Goal: Ask a question

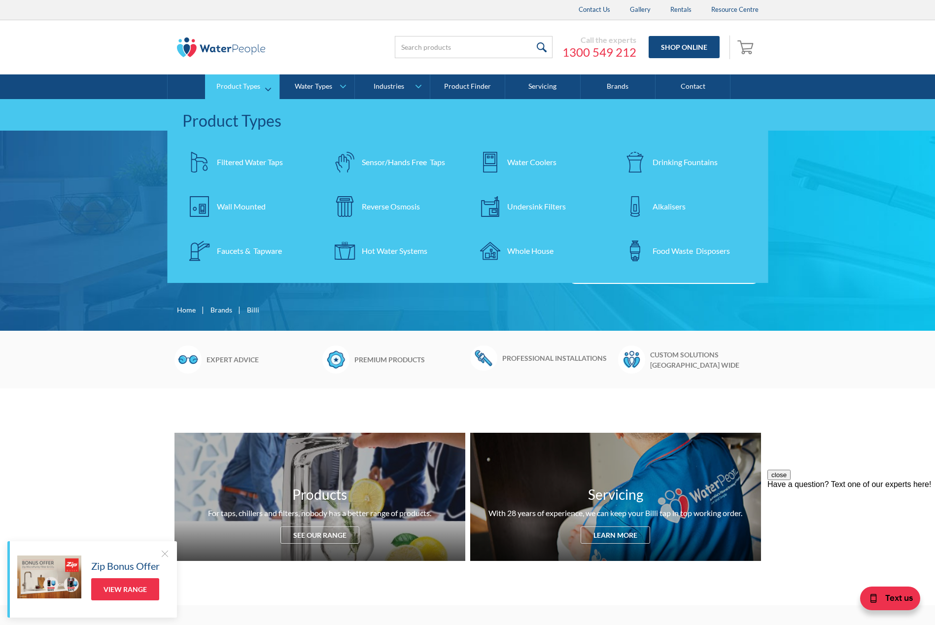
click at [690, 160] on div "Drinking Fountains" at bounding box center [685, 162] width 65 height 12
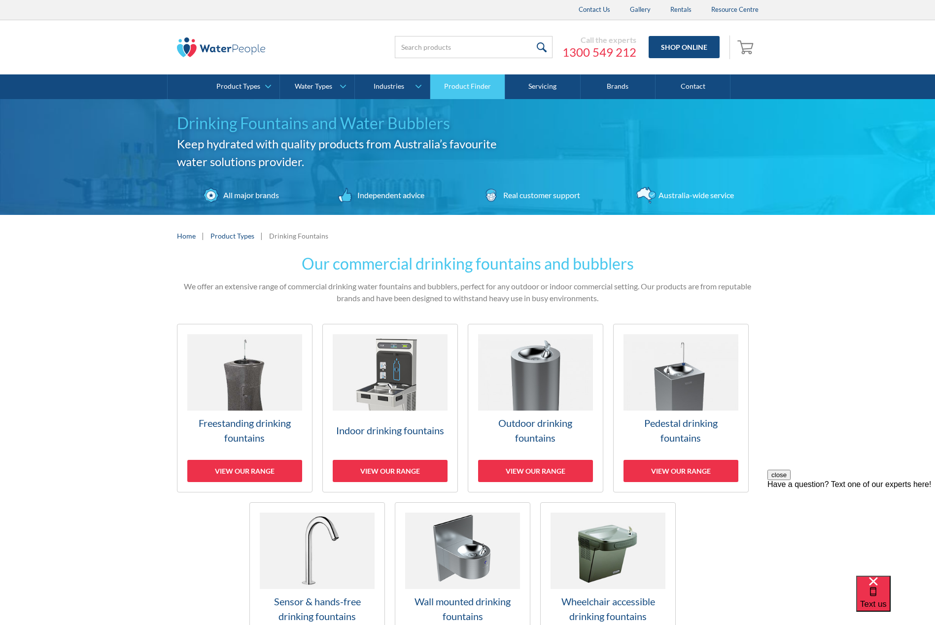
click at [464, 88] on link "Product Finder" at bounding box center [467, 86] width 75 height 25
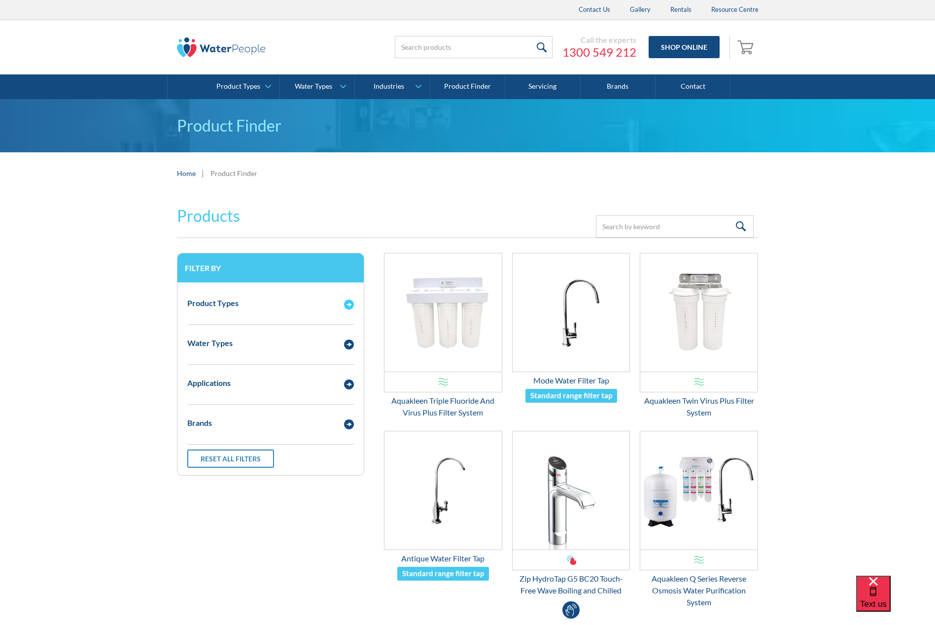
click at [249, 301] on div "Product Types" at bounding box center [260, 303] width 157 height 12
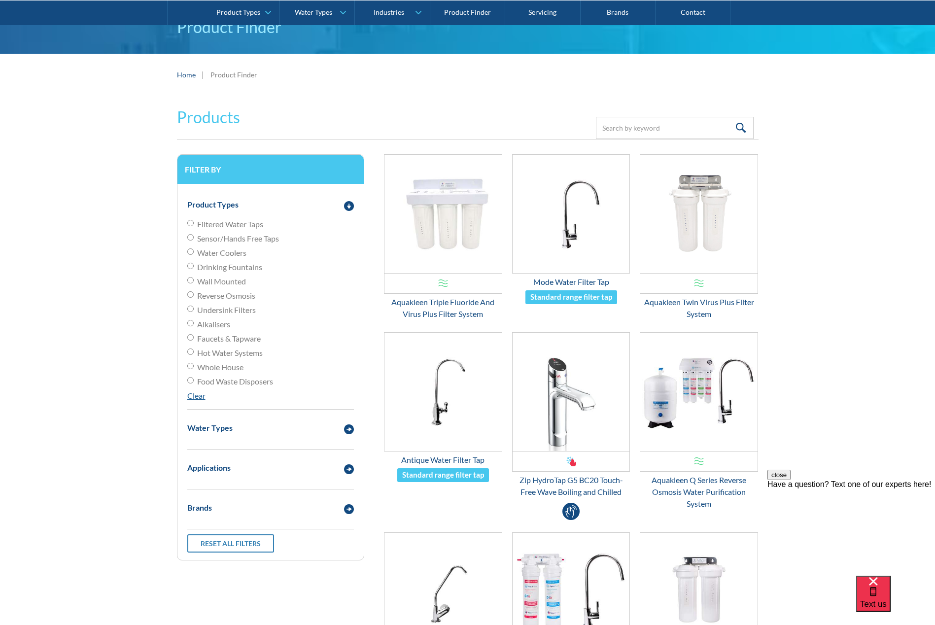
scroll to position [148, 0]
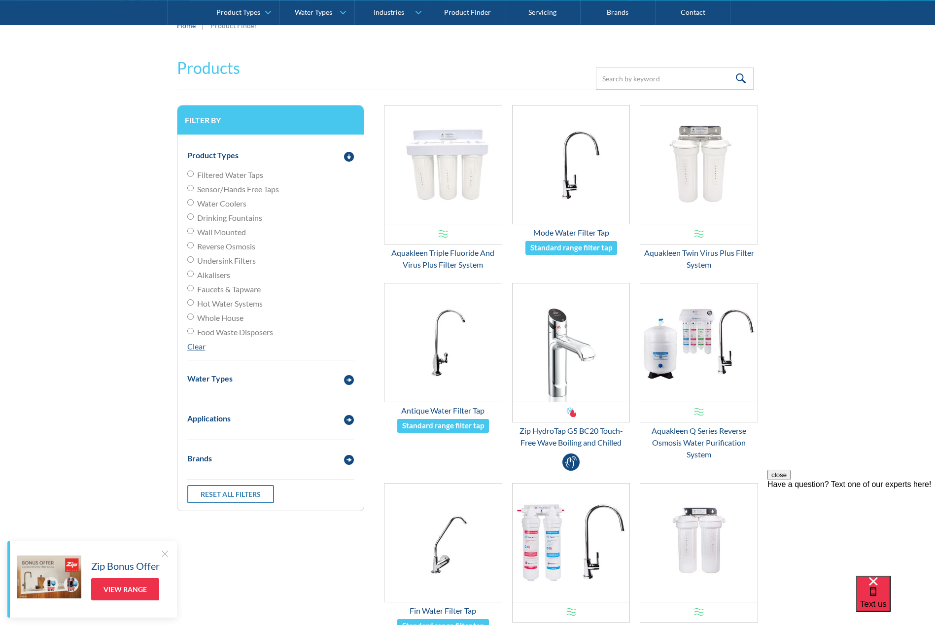
click at [241, 220] on span "Drinking Fountains" at bounding box center [229, 218] width 65 height 12
click at [194, 220] on input "Drinking Fountains" at bounding box center [190, 216] width 6 height 6
radio input "true"
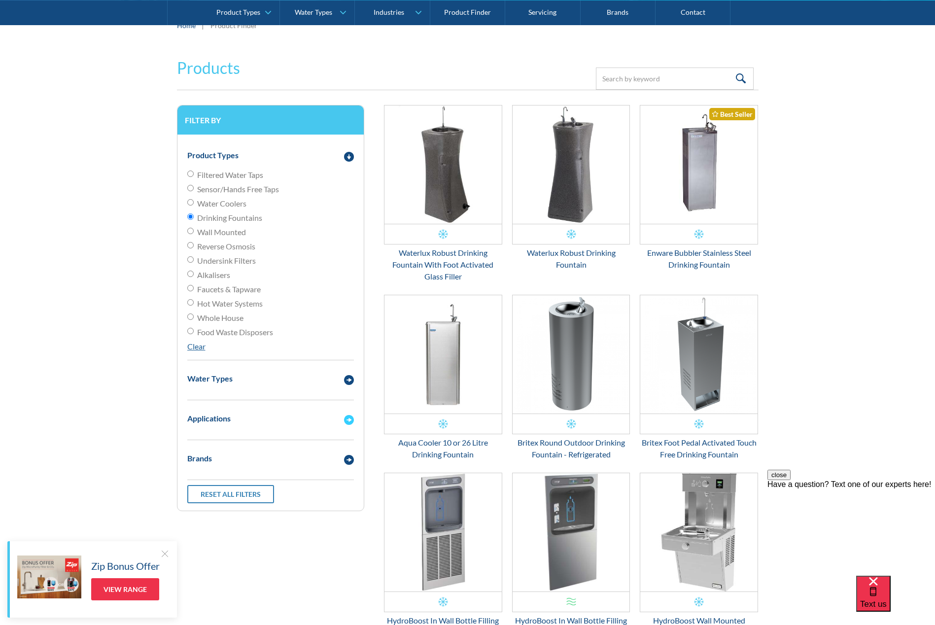
click at [221, 420] on div "Applications" at bounding box center [208, 419] width 43 height 12
click at [217, 449] on span "Commercial" at bounding box center [217, 453] width 41 height 12
click at [194, 449] on input "Commercial" at bounding box center [190, 452] width 6 height 6
checkbox input "true"
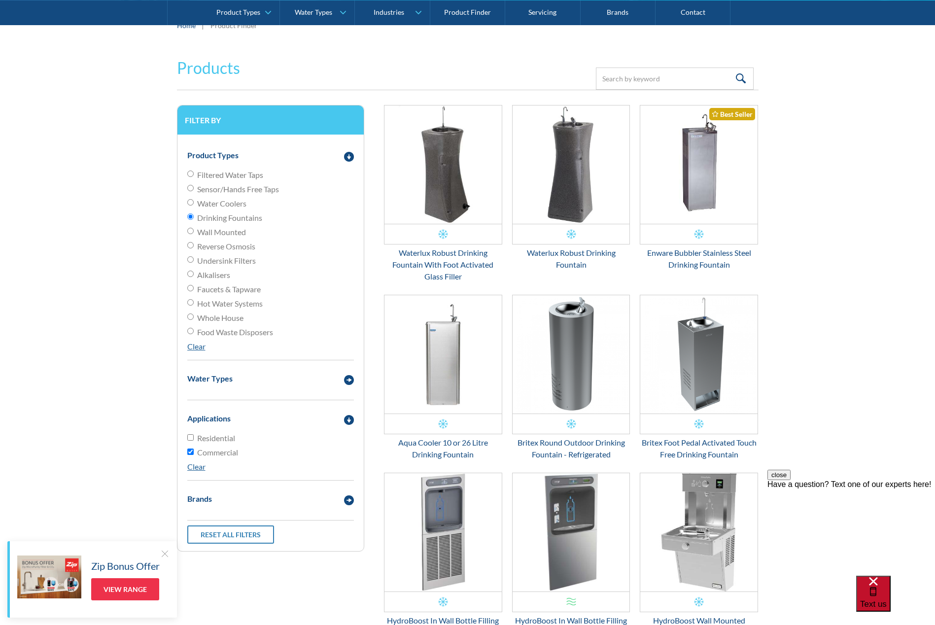
click at [887, 599] on span "Text us" at bounding box center [873, 603] width 27 height 9
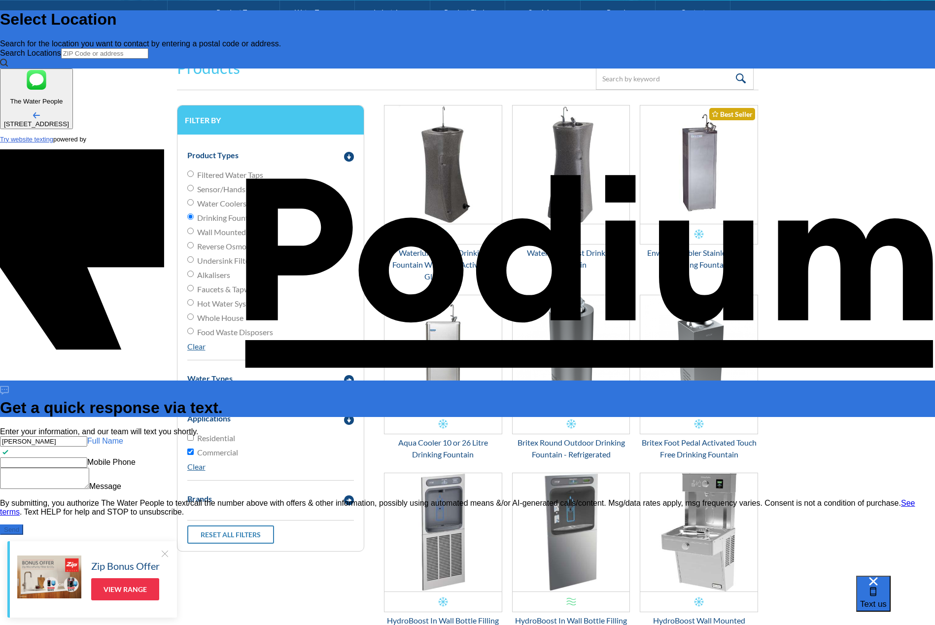
type input "[PERSON_NAME]"
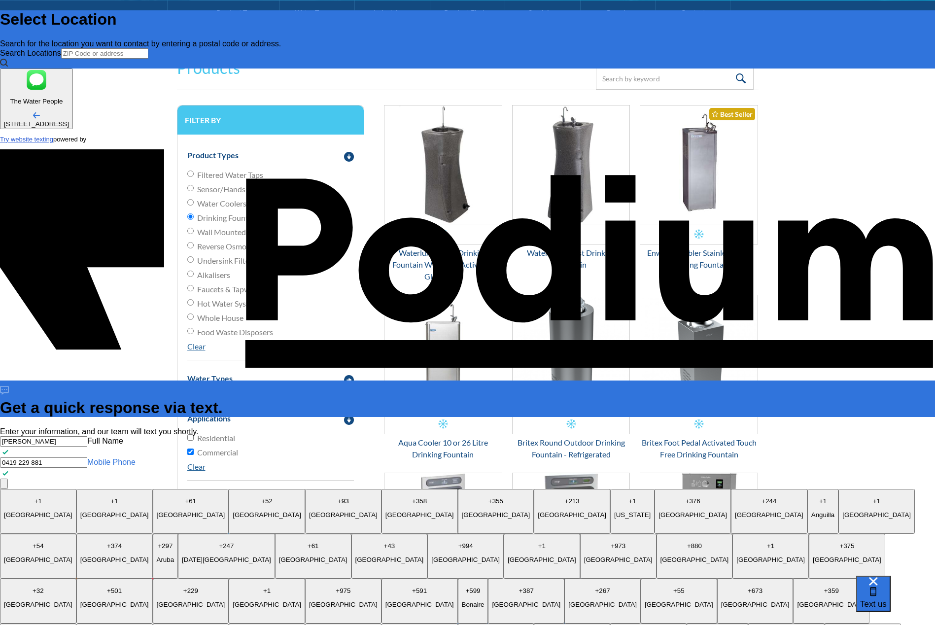
type Phone "0419 229 881"
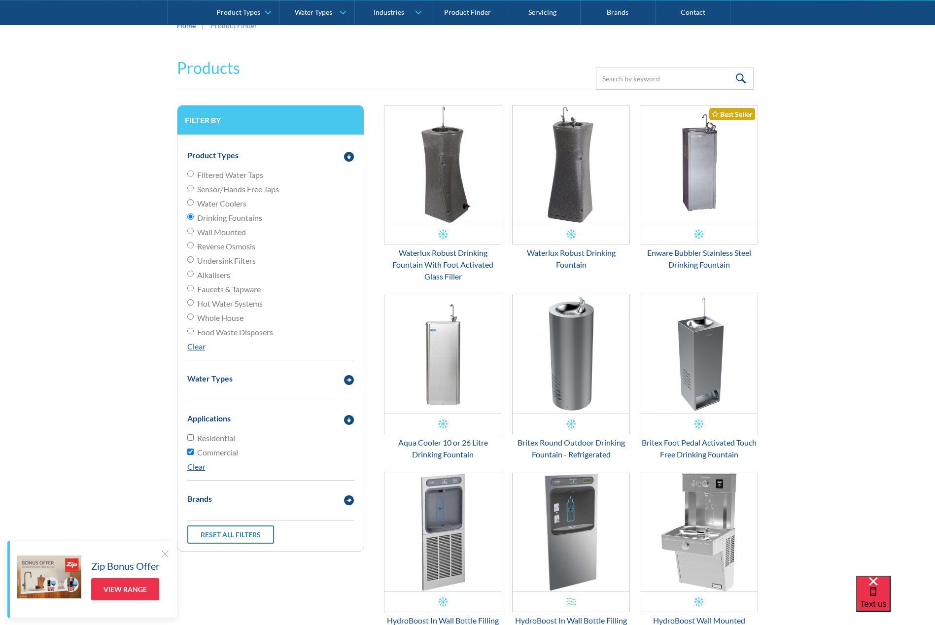
click at [163, 553] on div at bounding box center [165, 554] width 10 height 10
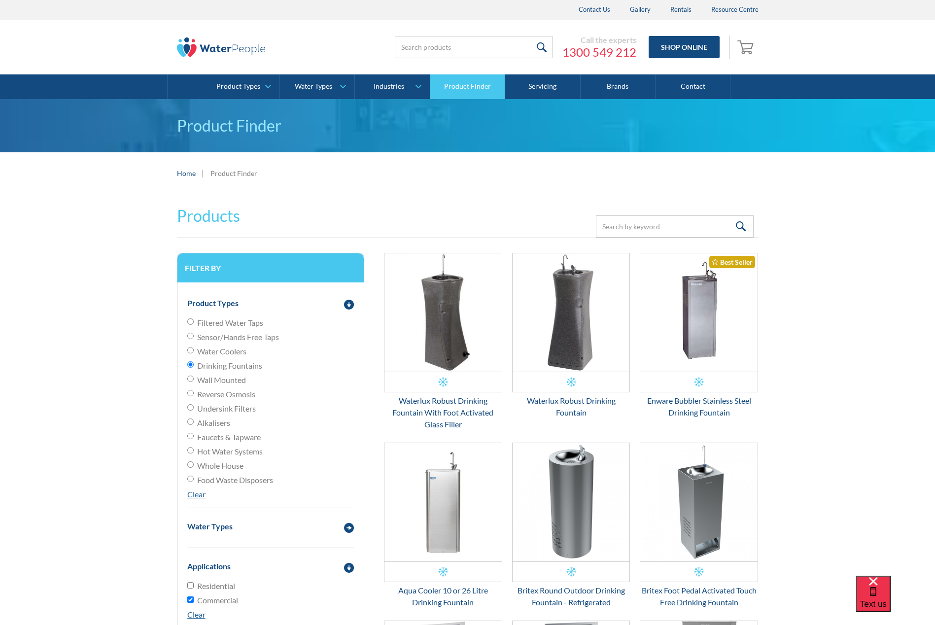
click at [468, 87] on link "Product Finder" at bounding box center [467, 86] width 75 height 25
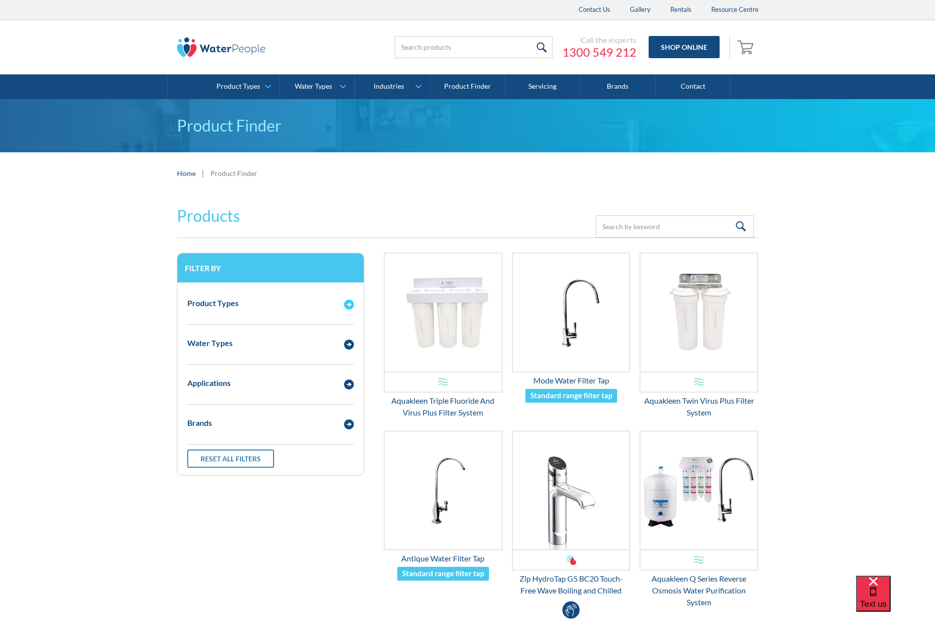
click at [242, 303] on div "Product Types" at bounding box center [260, 303] width 157 height 12
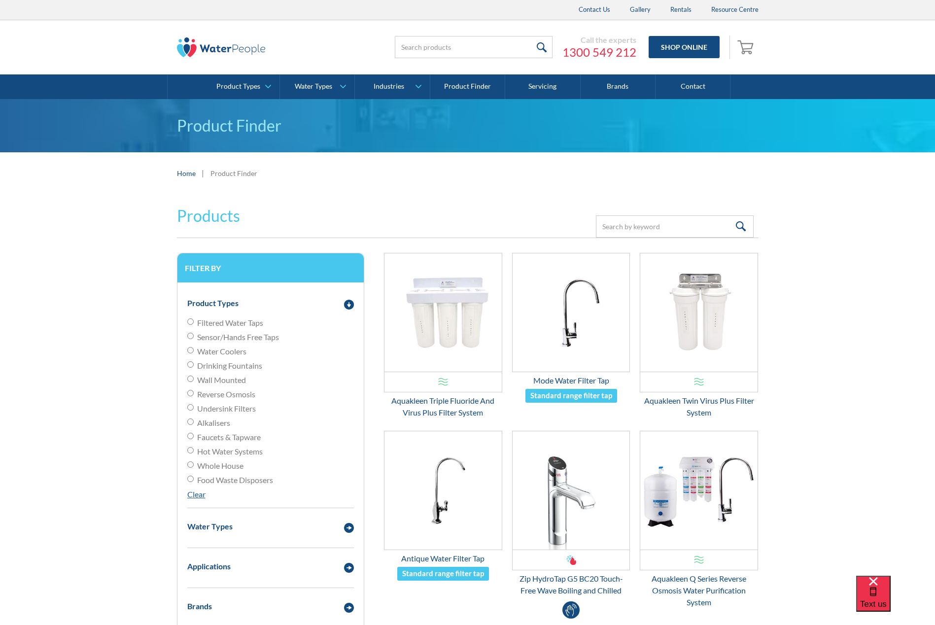
click at [240, 321] on span "Filtered Water Taps" at bounding box center [230, 323] width 66 height 12
click at [194, 321] on input "Filtered Water Taps" at bounding box center [190, 321] width 6 height 6
radio input "true"
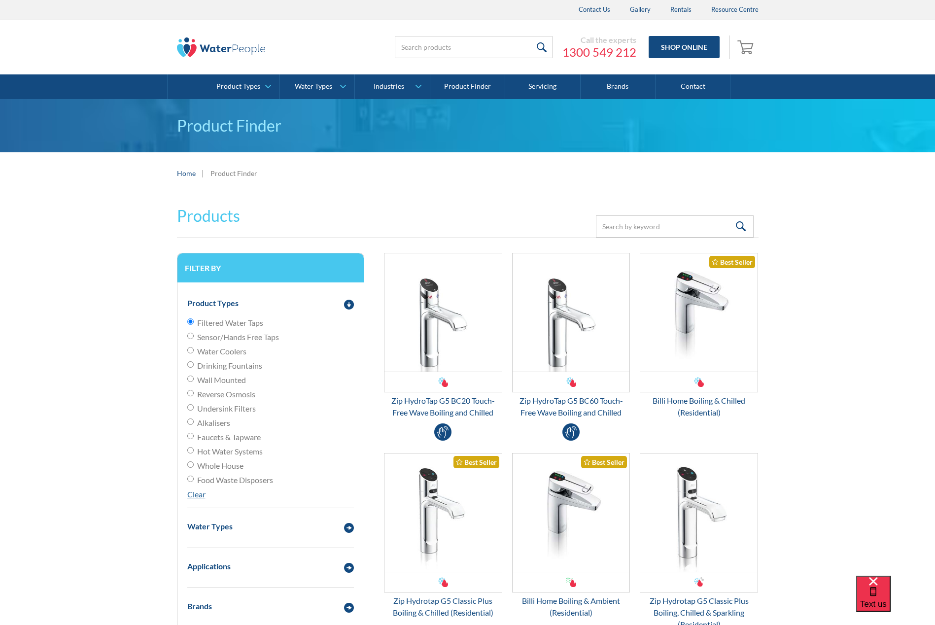
click at [217, 338] on span "Sensor/Hands Free Taps" at bounding box center [238, 337] width 82 height 12
click at [194, 338] on input "Sensor/Hands Free Taps" at bounding box center [190, 336] width 6 height 6
radio input "true"
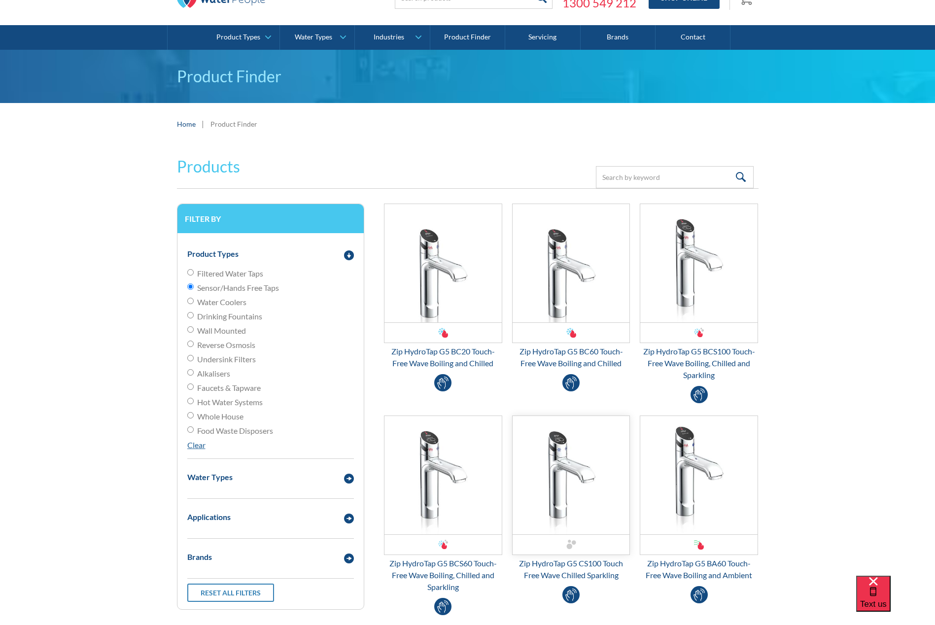
scroll to position [197, 0]
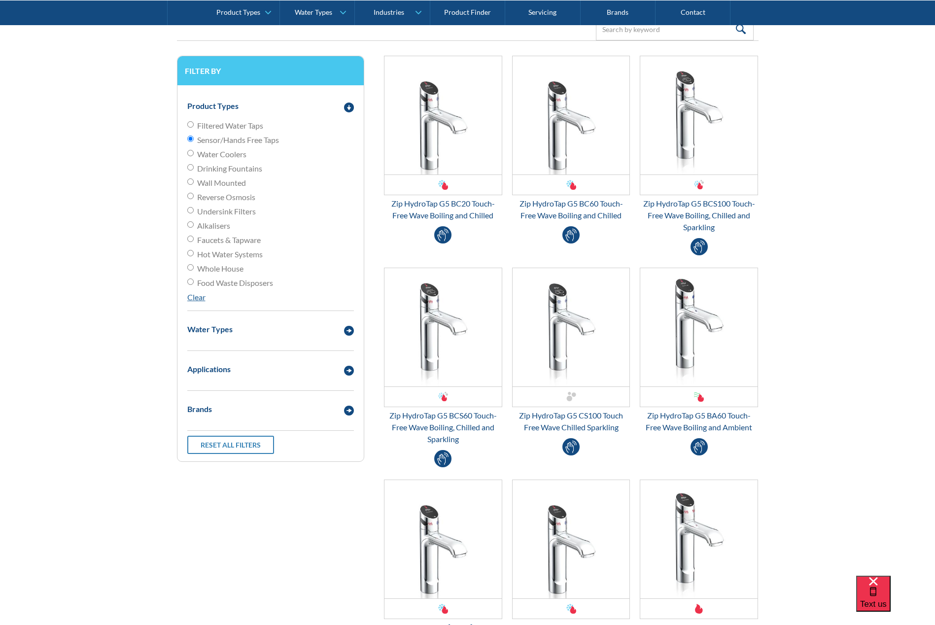
click at [240, 242] on span "Faucets & Tapware" at bounding box center [229, 240] width 64 height 12
click at [194, 242] on input "Faucets & Tapware" at bounding box center [190, 239] width 6 height 6
radio input "true"
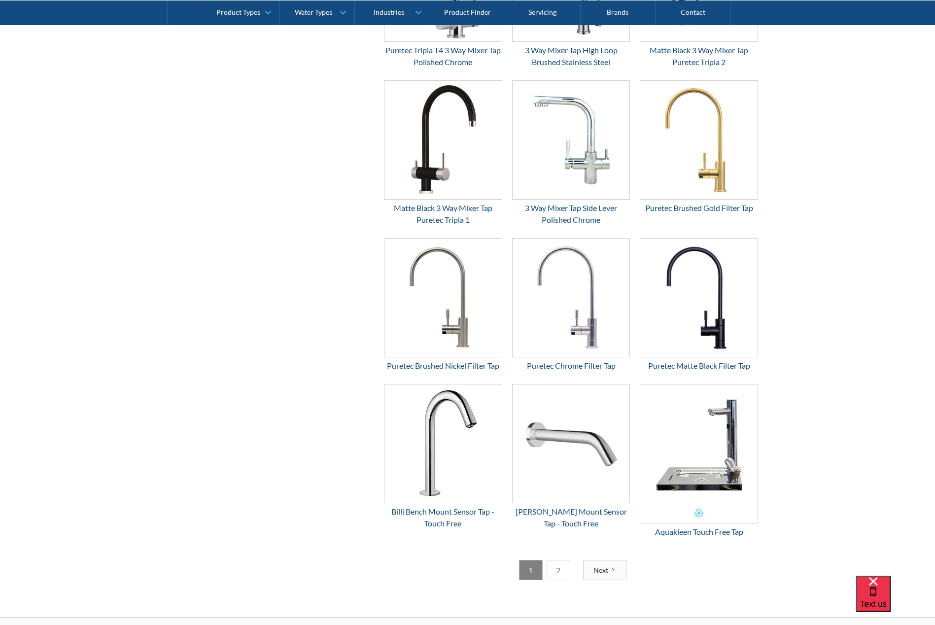
scroll to position [1250, 0]
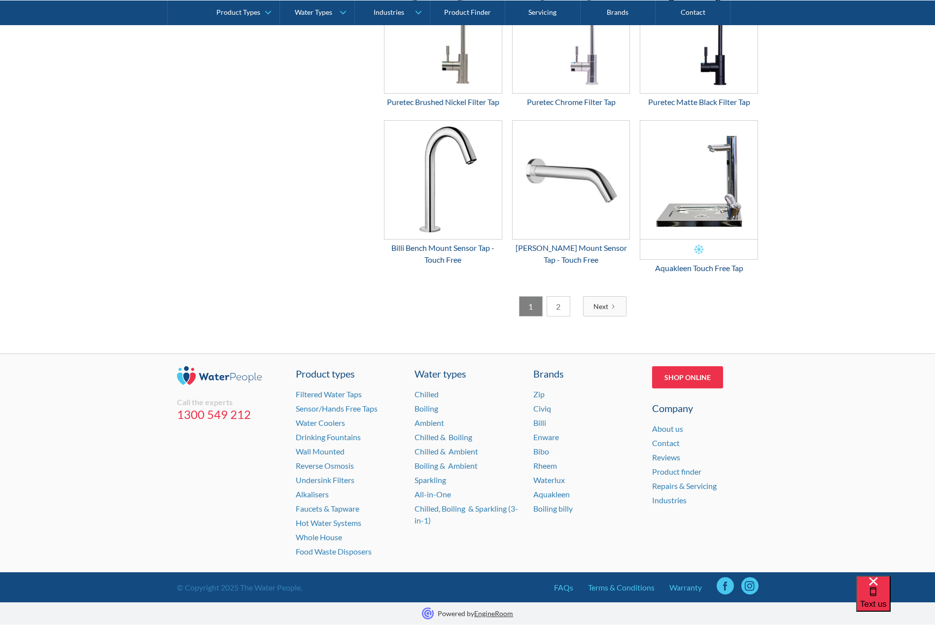
click at [605, 305] on div "Next" at bounding box center [601, 306] width 15 height 10
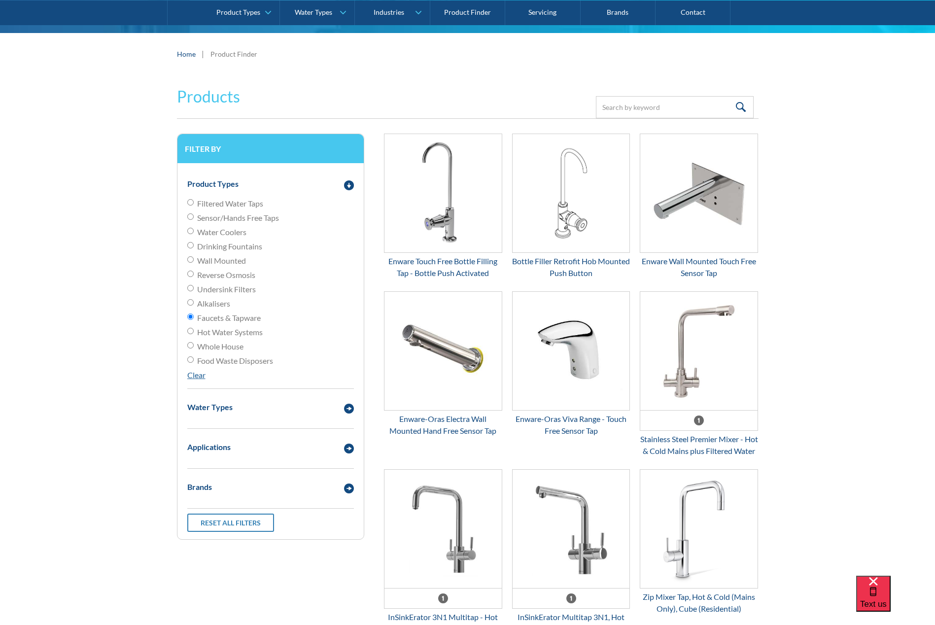
scroll to position [70, 0]
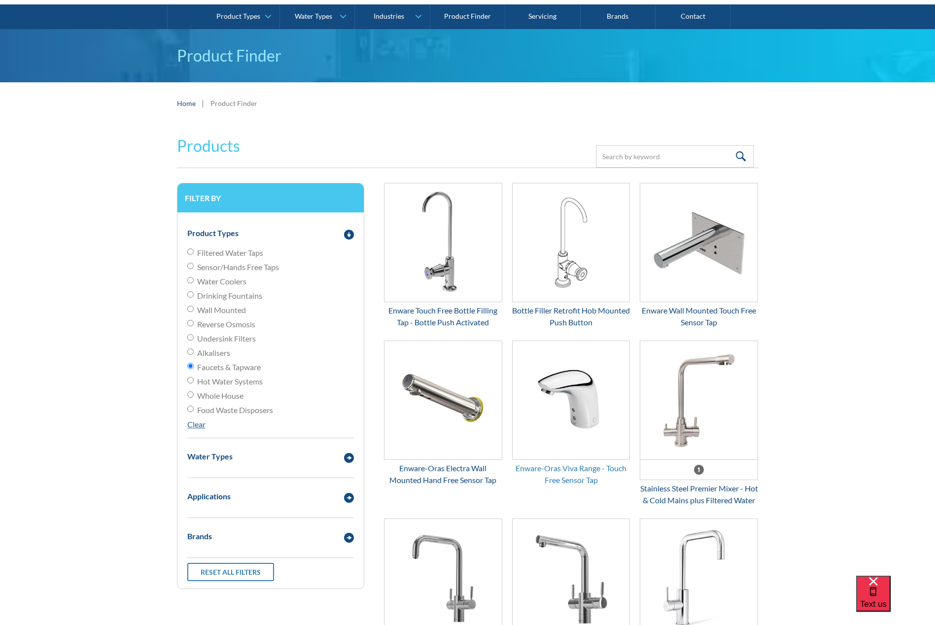
click at [583, 469] on div "Enware-Oras Viva Range - Touch Free Sensor Tap" at bounding box center [571, 474] width 118 height 24
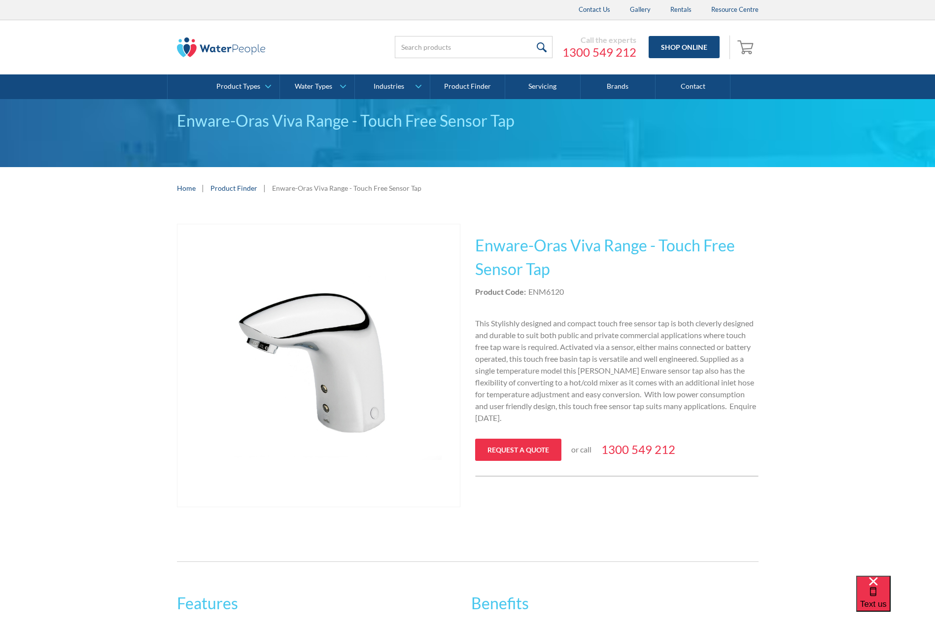
click at [85, 43] on div "Call the experts [PHONE_NUMBER] Shop Online 0 Your Cart Subtotal Pay with brows…" at bounding box center [468, 47] width 916 height 54
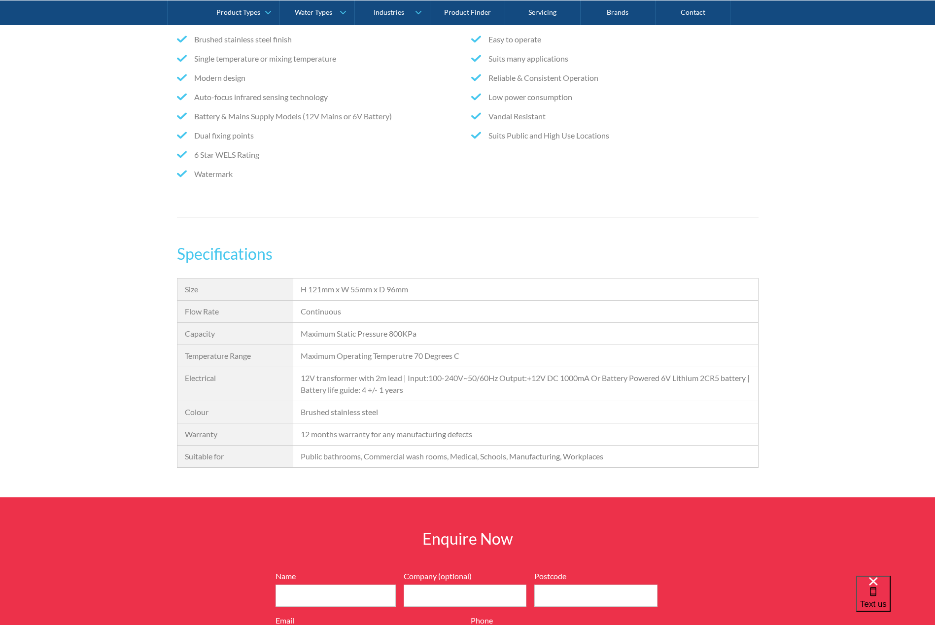
scroll to position [838, 0]
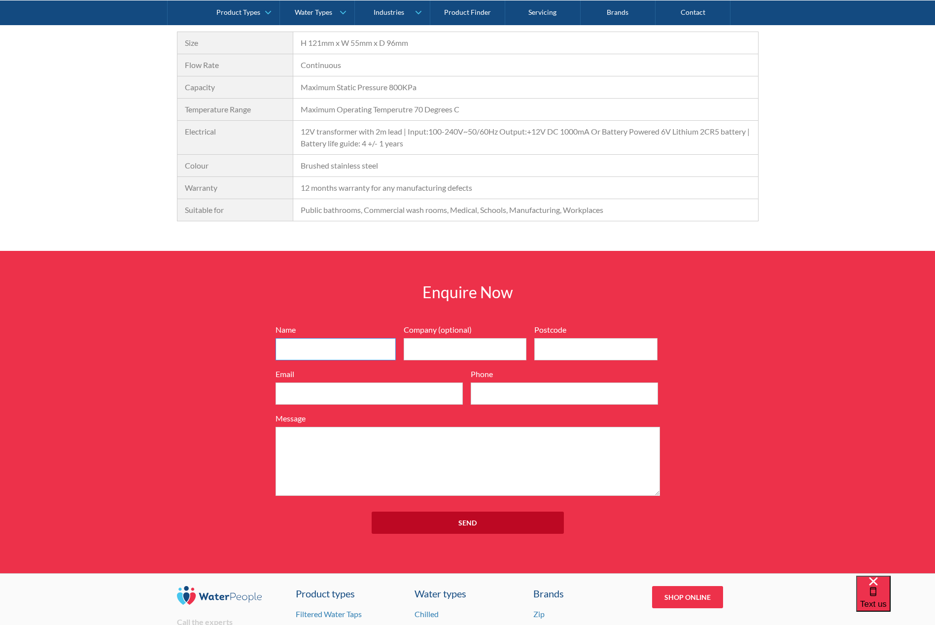
click at [309, 346] on input "Name" at bounding box center [336, 349] width 120 height 22
type input "[PERSON_NAME]"
type input "Pedavoli Architects Pty Ltd"
type input "3000"
type input "[PERSON_NAME][EMAIL_ADDRESS][PERSON_NAME][PERSON_NAME][DOMAIN_NAME]"
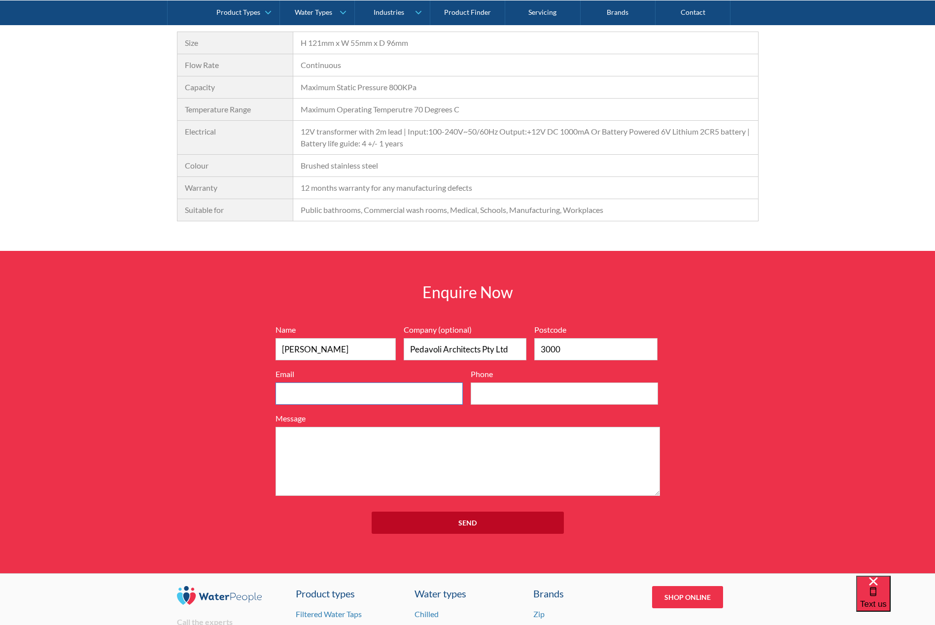
type input "0392918877"
click at [328, 441] on textarea "Message" at bounding box center [468, 461] width 385 height 69
click at [291, 442] on textarea "Message" at bounding box center [468, 461] width 385 height 69
click at [294, 434] on textarea "Message" at bounding box center [468, 461] width 385 height 69
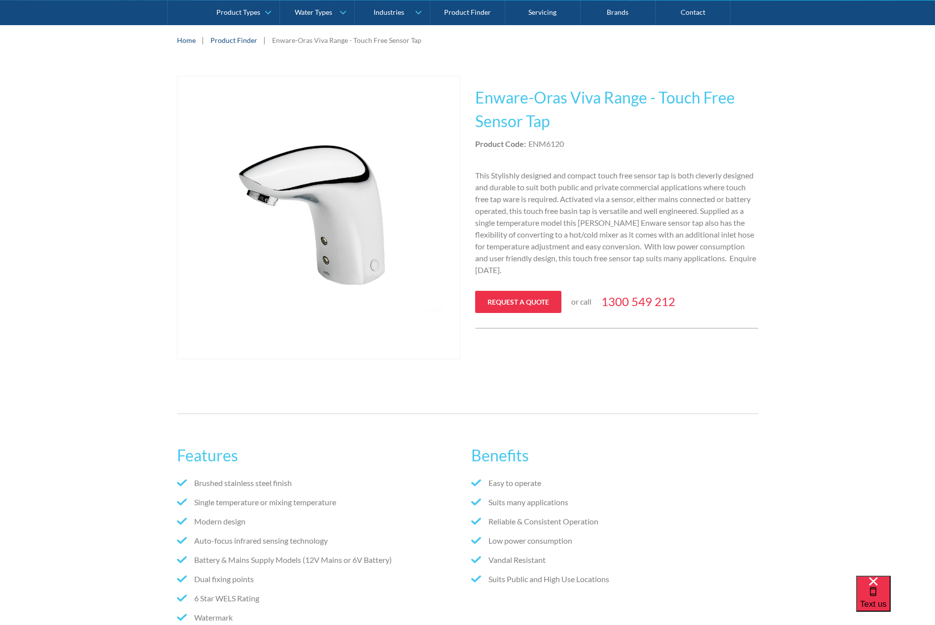
scroll to position [0, 0]
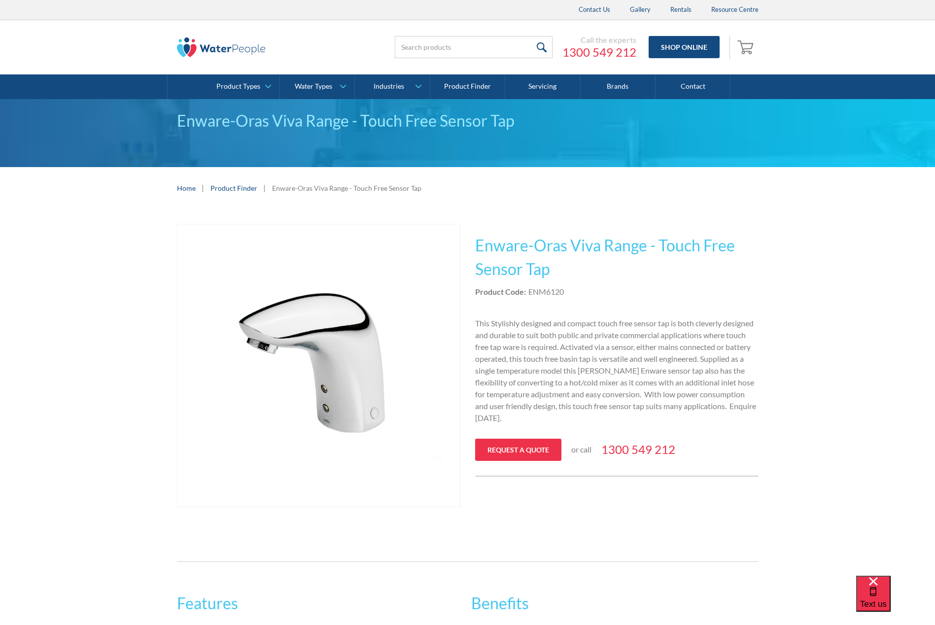
type textarea "Seeking advice on"
